Goal: Information Seeking & Learning: Check status

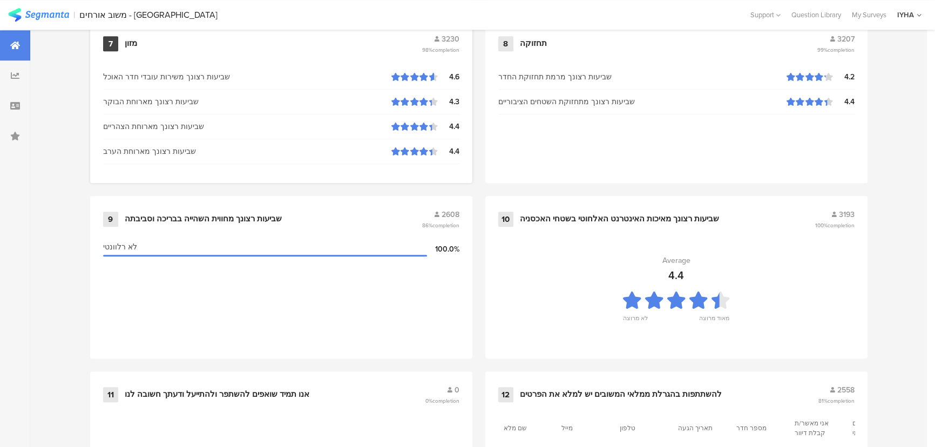
scroll to position [1134, 0]
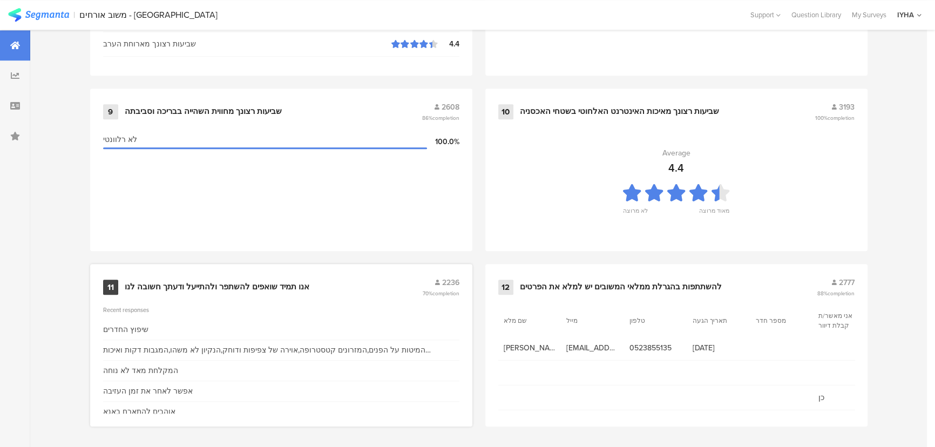
click at [276, 282] on div "אנו תמיד שואפים להשתפר ולהתייעל ודעתך חשובה לנו" at bounding box center [217, 287] width 185 height 11
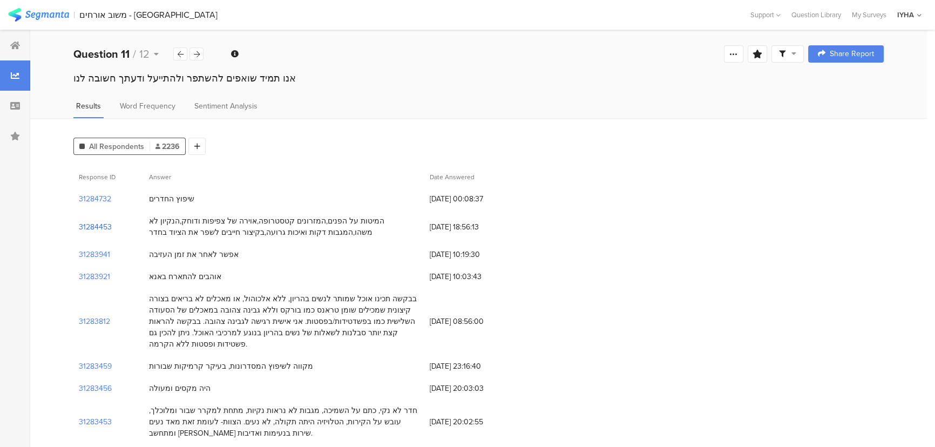
click at [91, 224] on section "31284453" at bounding box center [95, 226] width 33 height 11
